Goal: Information Seeking & Learning: Learn about a topic

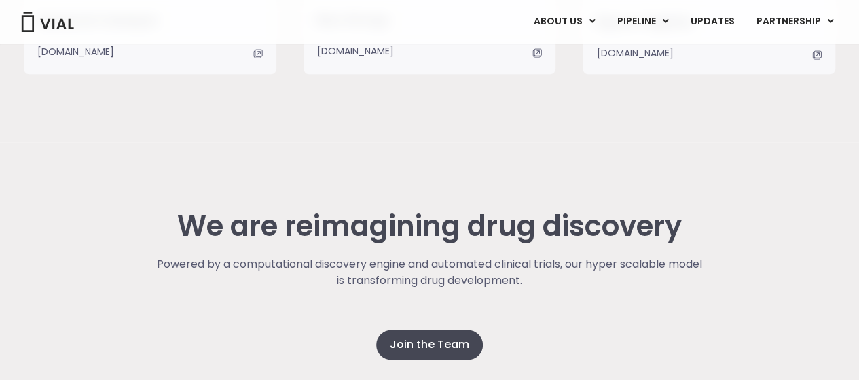
scroll to position [3422, 0]
click at [459, 340] on span "Join the Team" at bounding box center [429, 345] width 79 height 16
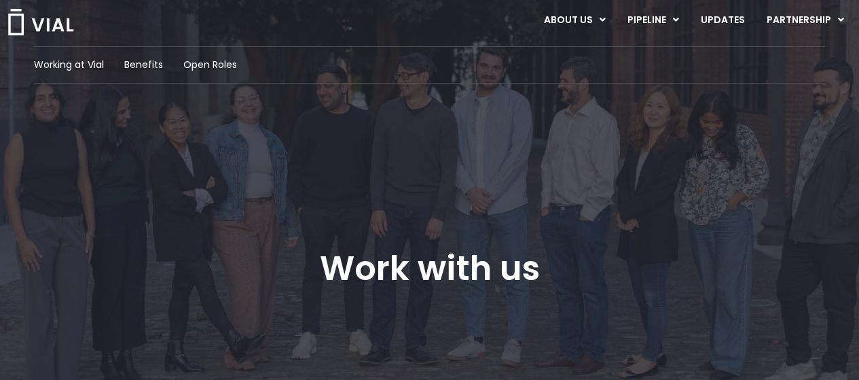
scroll to position [26, 0]
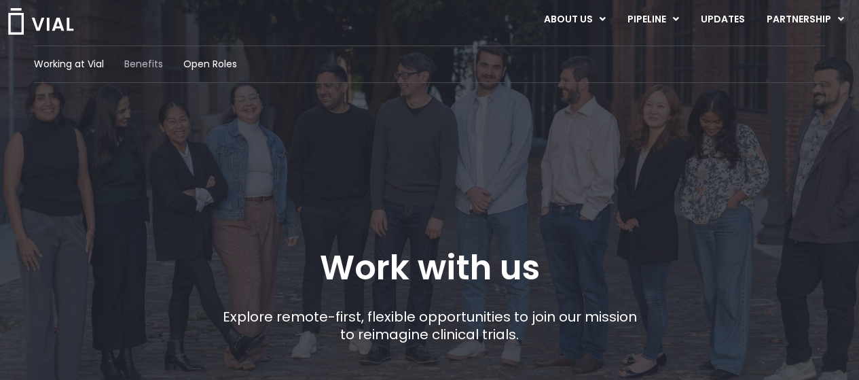
click at [134, 62] on span "Benefits" at bounding box center [143, 64] width 39 height 14
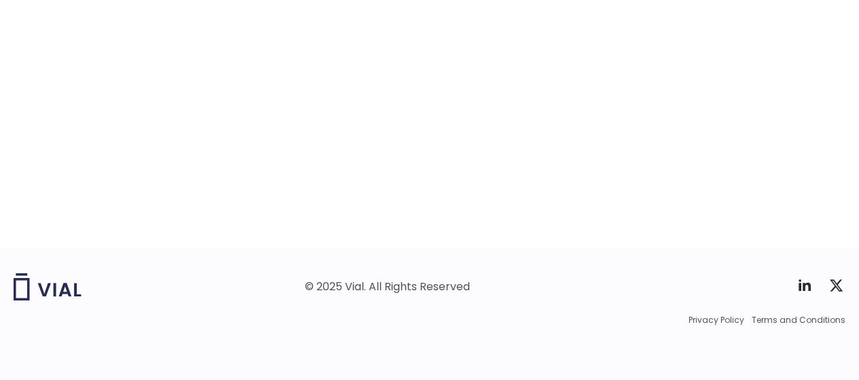
scroll to position [2281, 0]
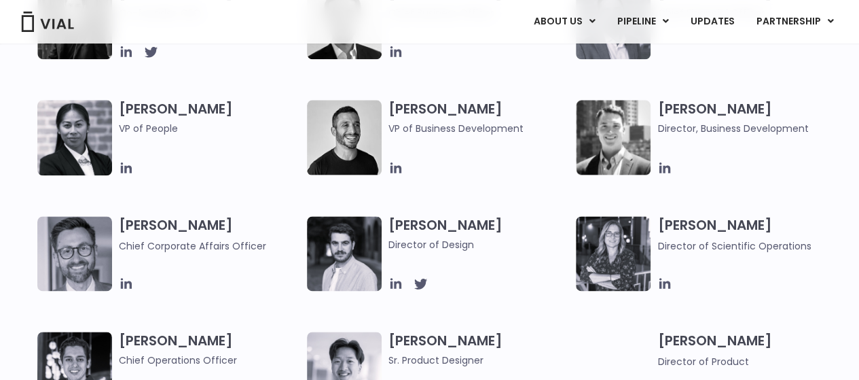
scroll to position [756, 0]
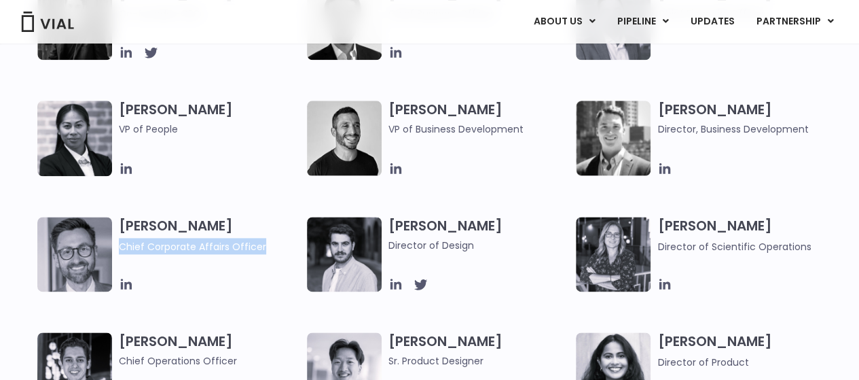
drag, startPoint x: 269, startPoint y: 246, endPoint x: 117, endPoint y: 249, distance: 152.2
click at [117, 249] on div "[PERSON_NAME] Chief Corporate Affairs Officer" at bounding box center [172, 254] width 270 height 75
copy span "Chief Corporate Affairs Officer"
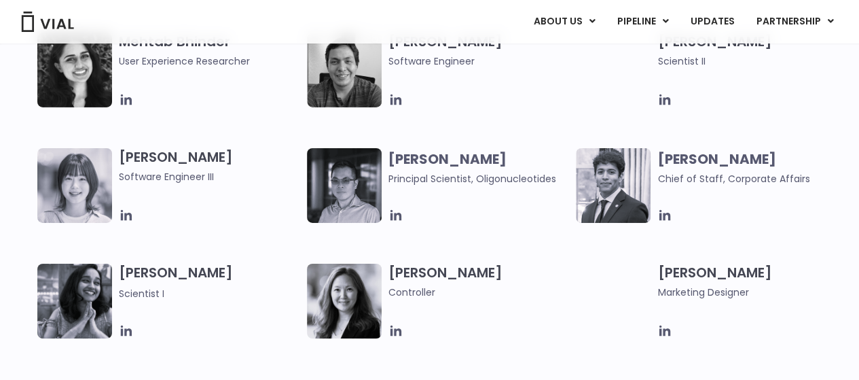
scroll to position [2209, 0]
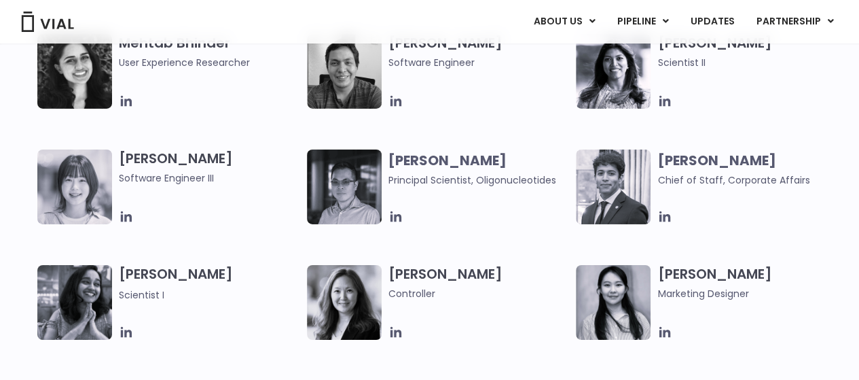
click at [711, 180] on span "Chief of Staff, Corporate Affairs" at bounding box center [734, 180] width 152 height 14
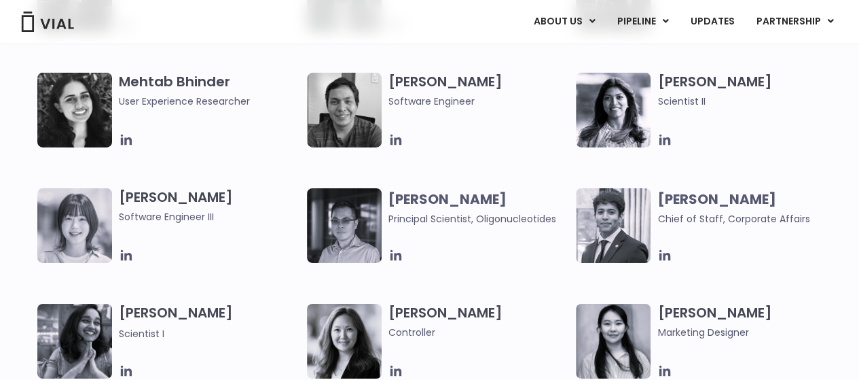
scroll to position [2171, 0]
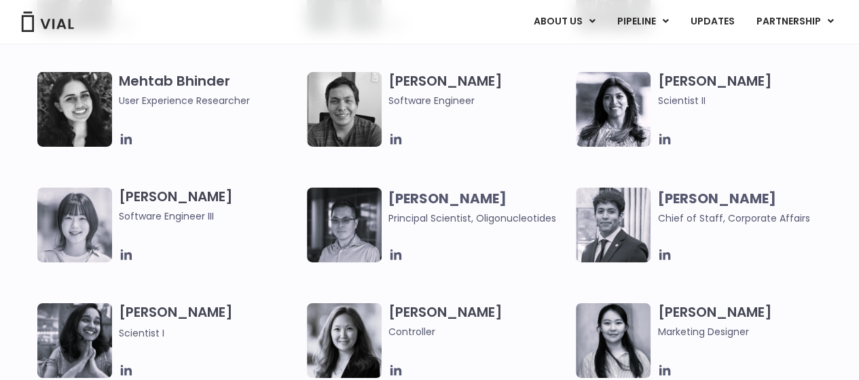
click at [714, 203] on b "[PERSON_NAME]" at bounding box center [717, 198] width 118 height 19
copy span "[PERSON_NAME]"
